Goal: Information Seeking & Learning: Learn about a topic

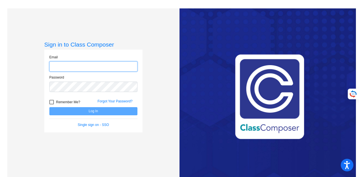
type input "[EMAIL_ADDRESS][PERSON_NAME][DOMAIN_NAME]"
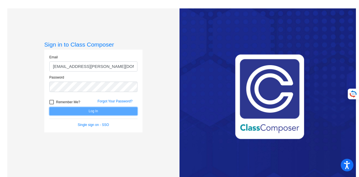
click at [77, 110] on button "Log In" at bounding box center [93, 111] width 88 height 8
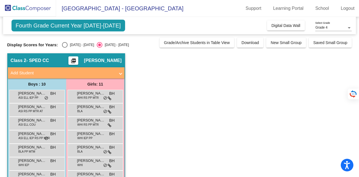
click at [66, 46] on div "Select an option" at bounding box center [65, 45] width 6 height 6
click at [65, 48] on input "[DATE] - [DATE]" at bounding box center [64, 48] width 0 height 0
radio input "true"
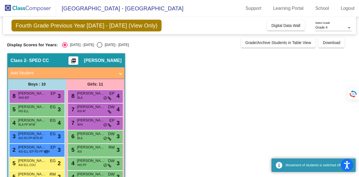
scroll to position [70, 0]
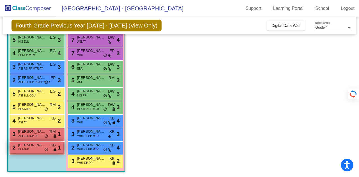
click at [31, 147] on span "[PERSON_NAME]" at bounding box center [32, 145] width 28 height 6
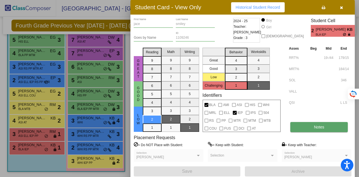
click at [315, 126] on span "Notes" at bounding box center [319, 127] width 10 height 4
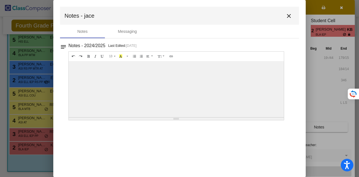
click at [292, 20] on button "close" at bounding box center [288, 15] width 11 height 11
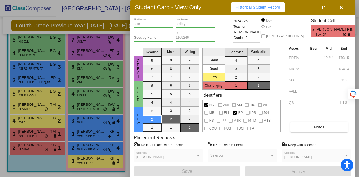
click at [281, 82] on div "Great Good Low Reading 9 8 7 6 5 4 3 2 1 Math 9 8 7 6 5 4 3 2 1 Writing 9 8 7 6…" at bounding box center [243, 88] width 218 height 87
click at [277, 75] on div "Great Good Low Challenging Behavior 4 3 2 1 Workskills 4 3 2 1" at bounding box center [241, 67] width 78 height 44
click at [340, 7] on icon "button" at bounding box center [341, 8] width 3 height 4
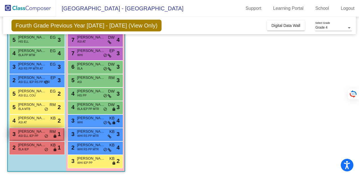
click at [28, 131] on span "[PERSON_NAME]" at bounding box center [32, 132] width 28 height 6
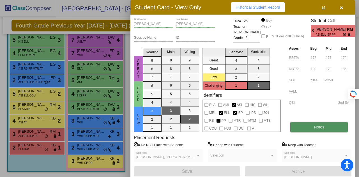
click at [325, 128] on button "Notes" at bounding box center [318, 127] width 57 height 10
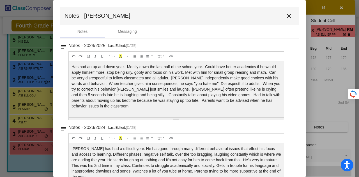
click at [285, 17] on mat-icon "close" at bounding box center [288, 16] width 7 height 7
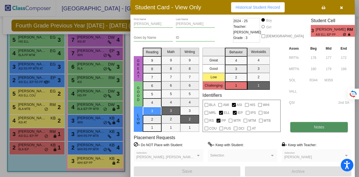
click at [296, 129] on button "Notes" at bounding box center [318, 127] width 57 height 10
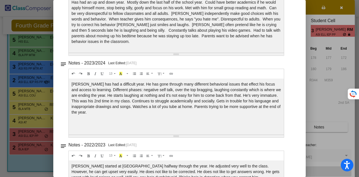
scroll to position [0, 0]
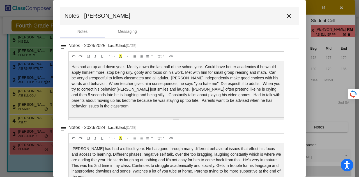
click at [290, 15] on button "close" at bounding box center [288, 15] width 11 height 11
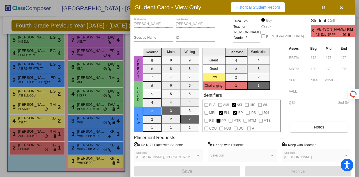
click at [341, 8] on icon "button" at bounding box center [341, 8] width 3 height 4
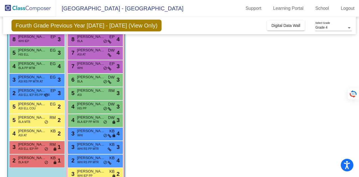
scroll to position [57, 0]
click at [14, 55] on span "5" at bounding box center [13, 53] width 4 height 6
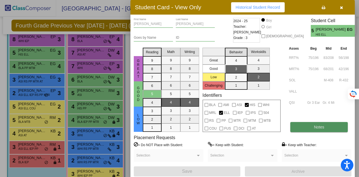
click at [309, 126] on button "Notes" at bounding box center [318, 127] width 57 height 10
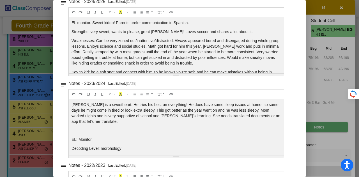
scroll to position [0, 0]
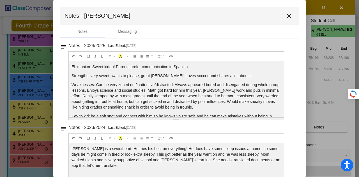
click at [286, 16] on mat-icon "close" at bounding box center [288, 16] width 7 height 7
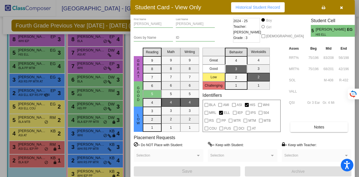
click at [345, 10] on button "button" at bounding box center [341, 7] width 18 height 10
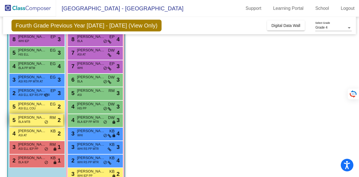
click at [19, 121] on span "BLA MTB" at bounding box center [24, 122] width 12 height 4
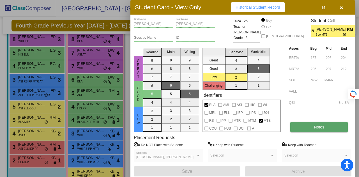
click at [323, 124] on button "Notes" at bounding box center [318, 127] width 57 height 10
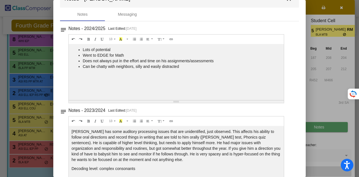
scroll to position [31, 0]
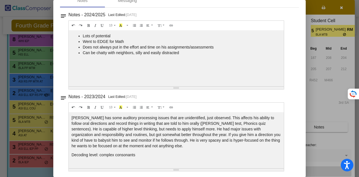
click at [26, 120] on div at bounding box center [179, 88] width 359 height 177
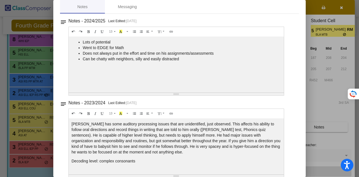
click at [32, 156] on div at bounding box center [179, 88] width 359 height 177
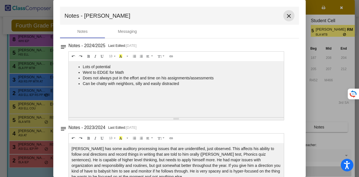
click at [288, 15] on mat-icon "close" at bounding box center [288, 16] width 7 height 7
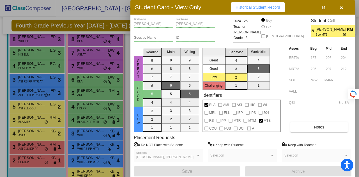
click at [42, 162] on div at bounding box center [179, 88] width 359 height 177
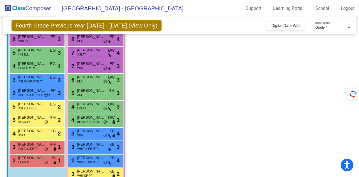
click at [42, 162] on div "2 [PERSON_NAME] BLA IEP KB lock do_not_disturb_alt 1" at bounding box center [37, 159] width 54 height 11
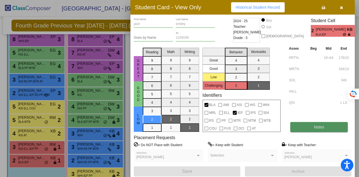
click at [327, 128] on button "Notes" at bounding box center [318, 127] width 57 height 10
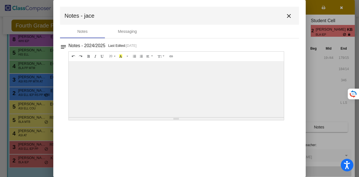
click at [288, 14] on mat-icon "close" at bounding box center [288, 16] width 7 height 7
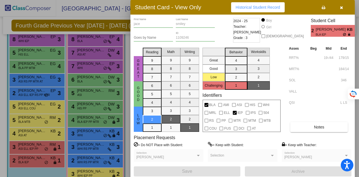
click at [63, 140] on div at bounding box center [179, 88] width 359 height 177
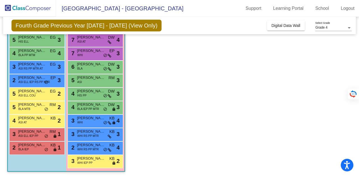
scroll to position [52, 0]
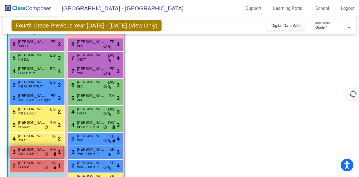
click at [29, 150] on span "[PERSON_NAME]" at bounding box center [32, 150] width 28 height 6
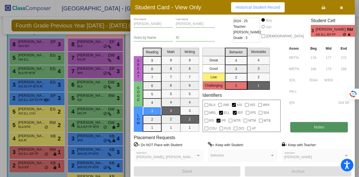
click at [306, 127] on button "Notes" at bounding box center [318, 127] width 57 height 10
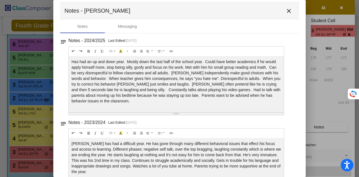
scroll to position [0, 0]
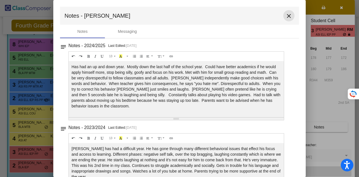
click at [285, 18] on mat-icon "close" at bounding box center [288, 16] width 7 height 7
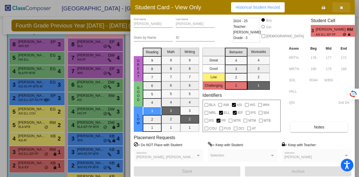
click at [343, 7] on button "button" at bounding box center [341, 7] width 18 height 10
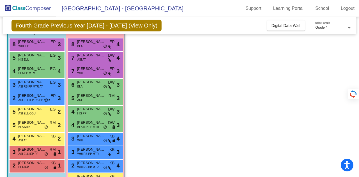
scroll to position [70, 0]
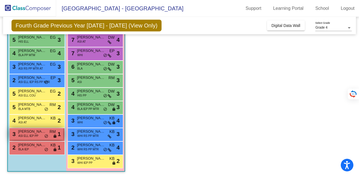
click at [35, 134] on span "ASI ELL IEP PP" at bounding box center [28, 136] width 20 height 4
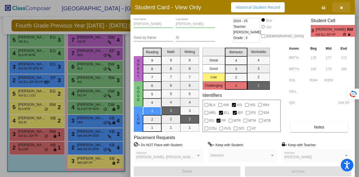
click at [343, 9] on button "button" at bounding box center [341, 7] width 18 height 10
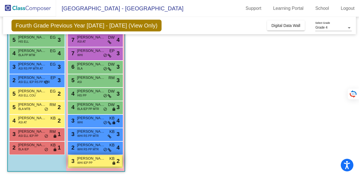
click at [82, 161] on span "WHI IEP PP" at bounding box center [84, 163] width 15 height 4
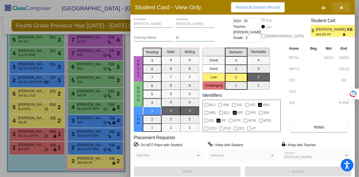
click at [339, 10] on button "button" at bounding box center [341, 7] width 18 height 10
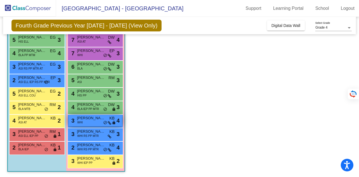
click at [88, 121] on div "3 [PERSON_NAME] WHI KB lock do_not_disturb_alt 4" at bounding box center [95, 120] width 54 height 11
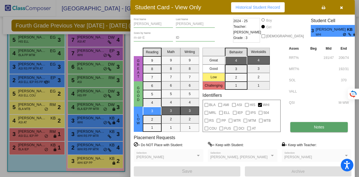
click at [314, 128] on span "Notes" at bounding box center [319, 127] width 10 height 4
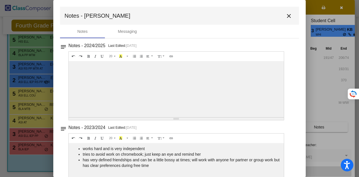
click at [286, 17] on mat-icon "close" at bounding box center [288, 16] width 7 height 7
